Goal: Transaction & Acquisition: Purchase product/service

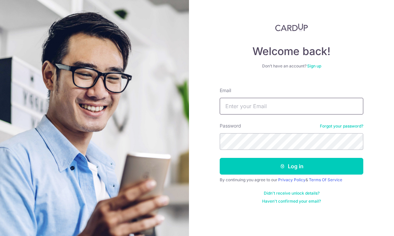
click at [336, 106] on input "Email" at bounding box center [290, 106] width 143 height 17
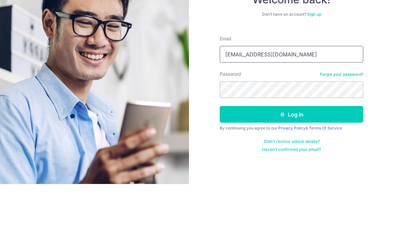
type input "Marktan82@gmail.com"
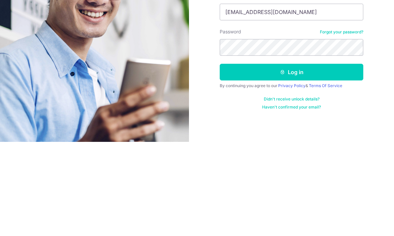
click at [325, 158] on button "Log in" at bounding box center [290, 166] width 143 height 17
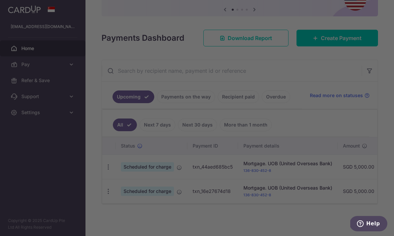
scroll to position [74, 0]
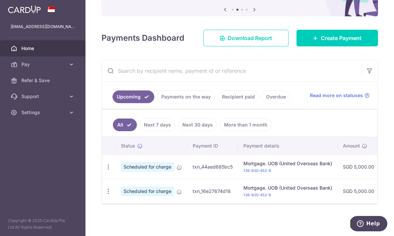
click at [348, 42] on span "Create Payment" at bounding box center [340, 38] width 41 height 8
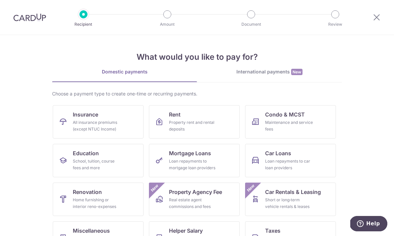
click at [119, 161] on div "School, tuition, course fees and more" at bounding box center [97, 164] width 48 height 13
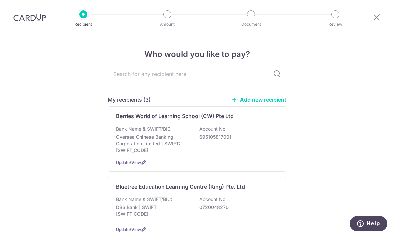
click at [255, 141] on div "Bank Name & SWIFT/BIC: Oversea Chinese Banking Corporation Limited | SWIFT: OCB…" at bounding box center [197, 139] width 162 height 28
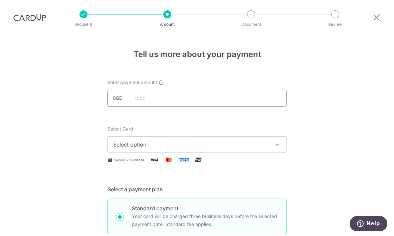
click at [219, 98] on input "text" at bounding box center [196, 98] width 179 height 17
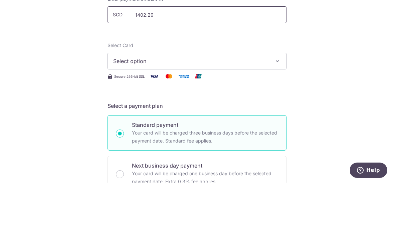
scroll to position [31, 0]
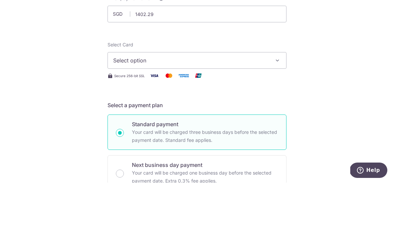
click at [273, 105] on button "Select option" at bounding box center [196, 113] width 179 height 17
type input "1,402.29"
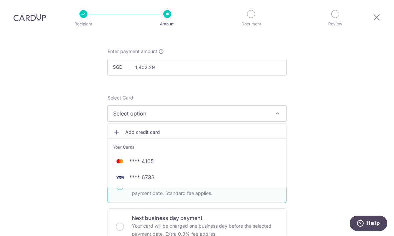
click at [152, 173] on span "**** 6733" at bounding box center [141, 177] width 25 height 8
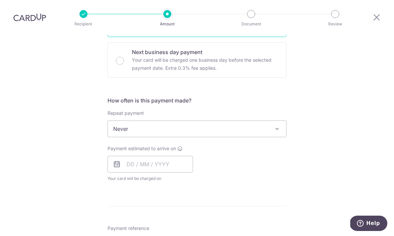
scroll to position [197, 0]
click at [175, 155] on input "text" at bounding box center [149, 163] width 85 height 17
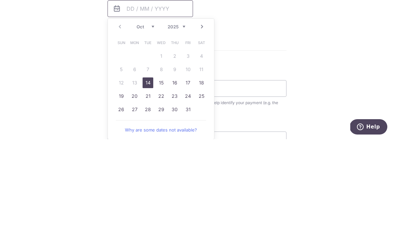
scroll to position [256, 0]
click at [148, 173] on link "14" at bounding box center [147, 178] width 11 height 11
type input "14/10/2025"
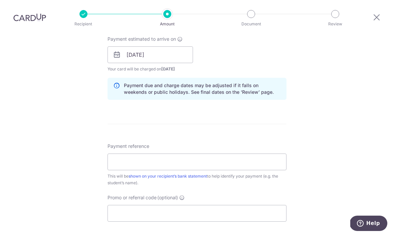
scroll to position [306, 0]
click at [269, 153] on input "Payment reference" at bounding box center [196, 161] width 179 height 17
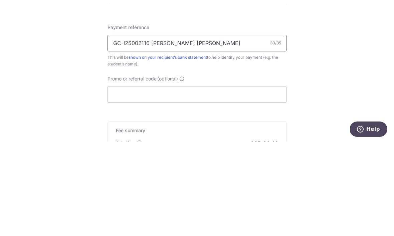
scroll to position [331, 0]
type input "GC-I25002116 Sarah Tan Yi Xuan"
click at [259, 180] on input "Promo or referral code (optional)" at bounding box center [196, 188] width 179 height 17
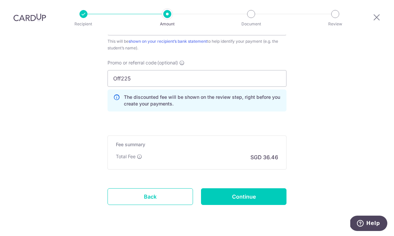
scroll to position [440, 0]
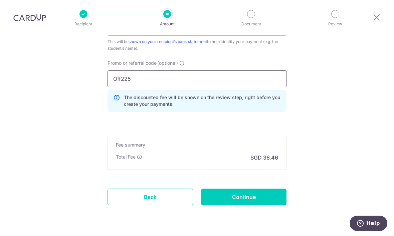
type input "Off225"
click at [267, 189] on input "Continue" at bounding box center [243, 197] width 85 height 17
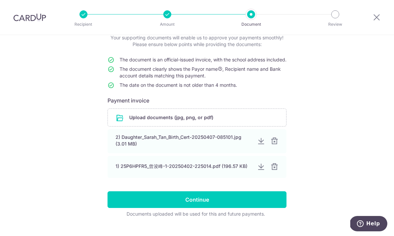
scroll to position [44, 0]
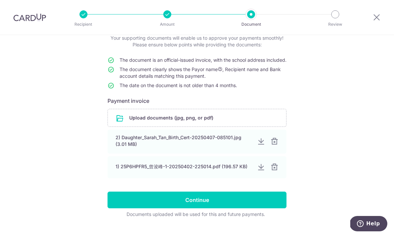
click at [223, 126] on input "file" at bounding box center [197, 117] width 178 height 17
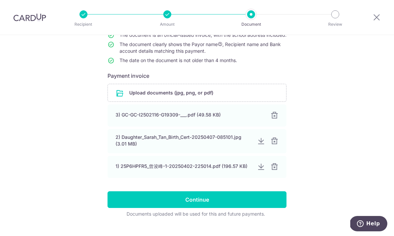
scroll to position [69, 0]
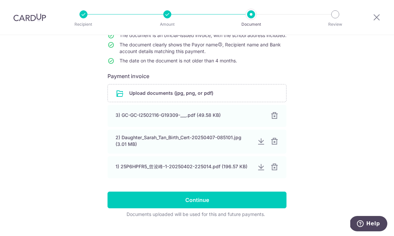
click at [266, 208] on input "Continue" at bounding box center [196, 199] width 179 height 17
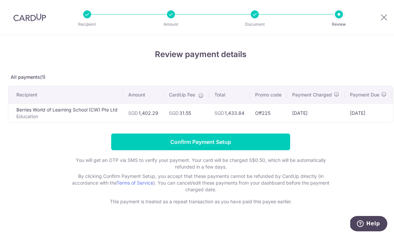
click at [184, 143] on input "Confirm Payment Setup" at bounding box center [200, 141] width 179 height 17
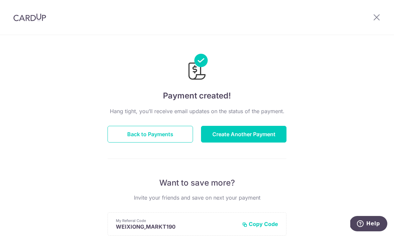
click at [255, 1] on header at bounding box center [197, 17] width 394 height 35
